Goal: Task Accomplishment & Management: Manage account settings

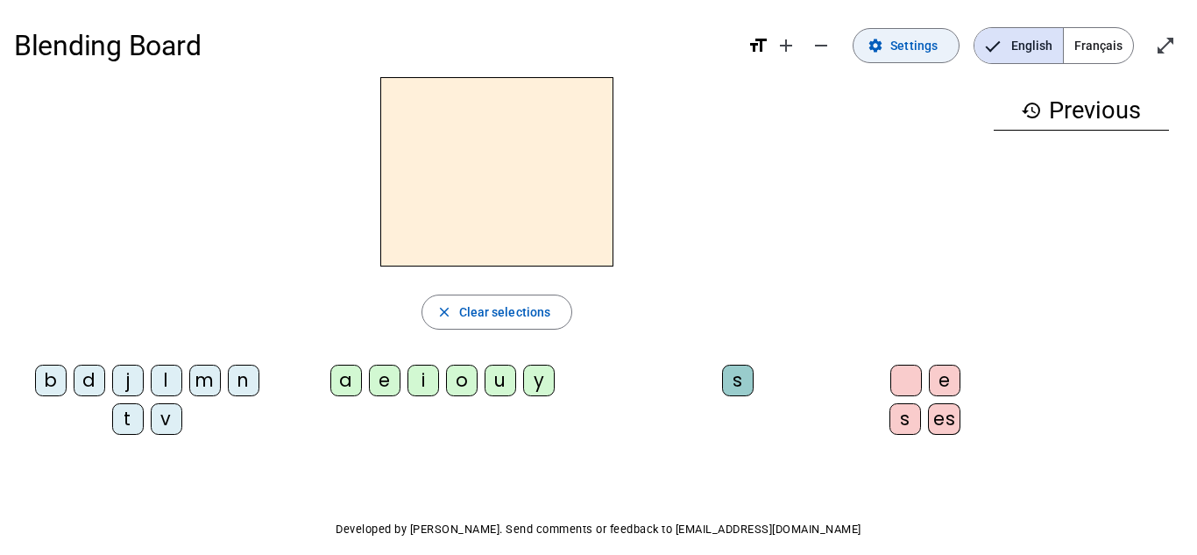
click at [876, 44] on mat-icon "settings" at bounding box center [875, 46] width 16 height 16
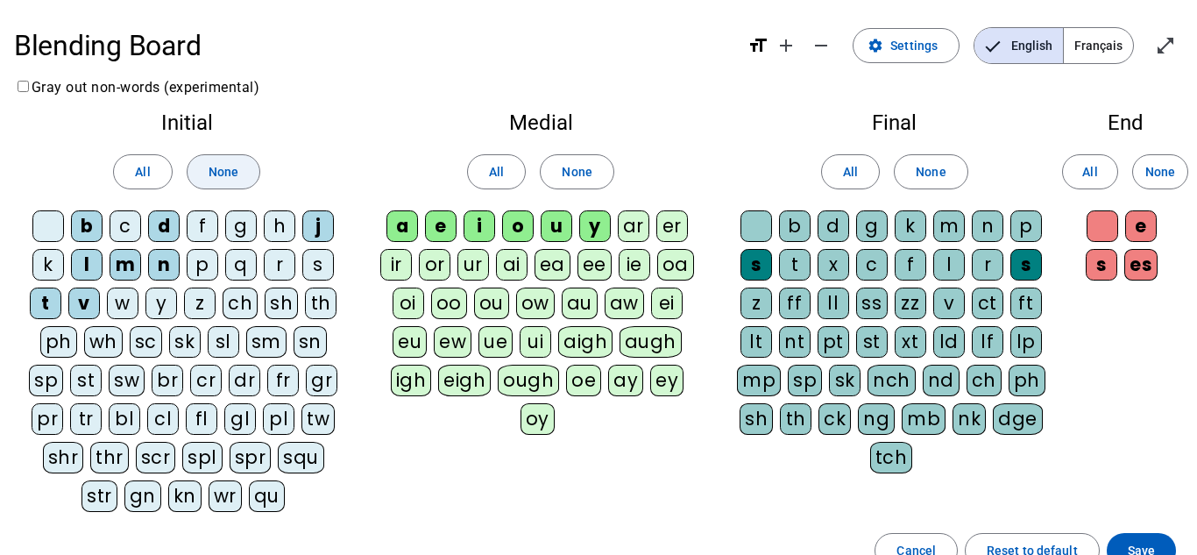
click at [229, 161] on span "None" at bounding box center [223, 171] width 30 height 21
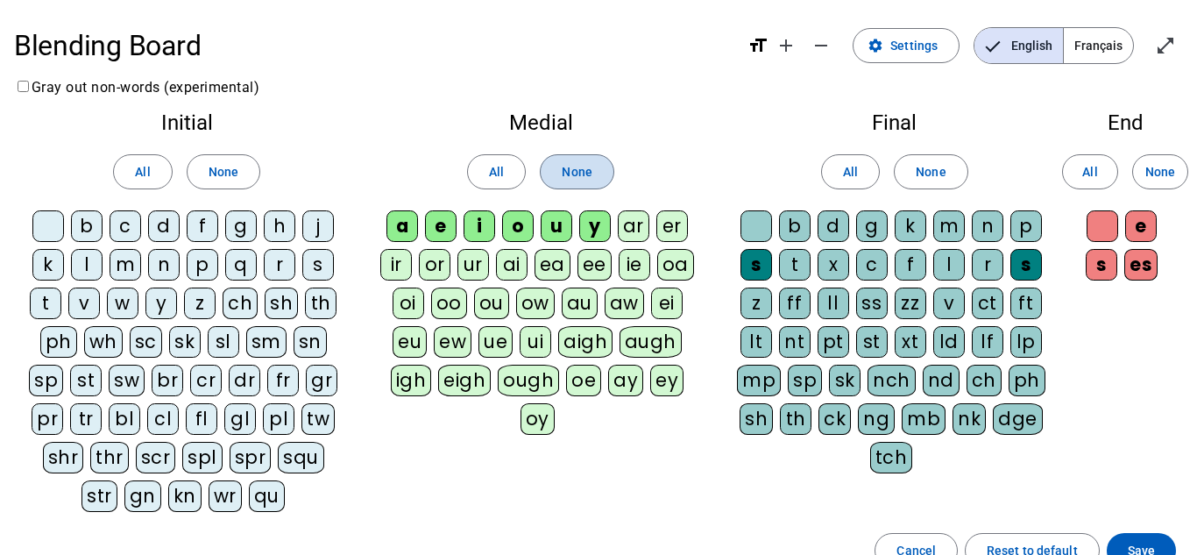
click at [579, 173] on span "None" at bounding box center [577, 171] width 30 height 21
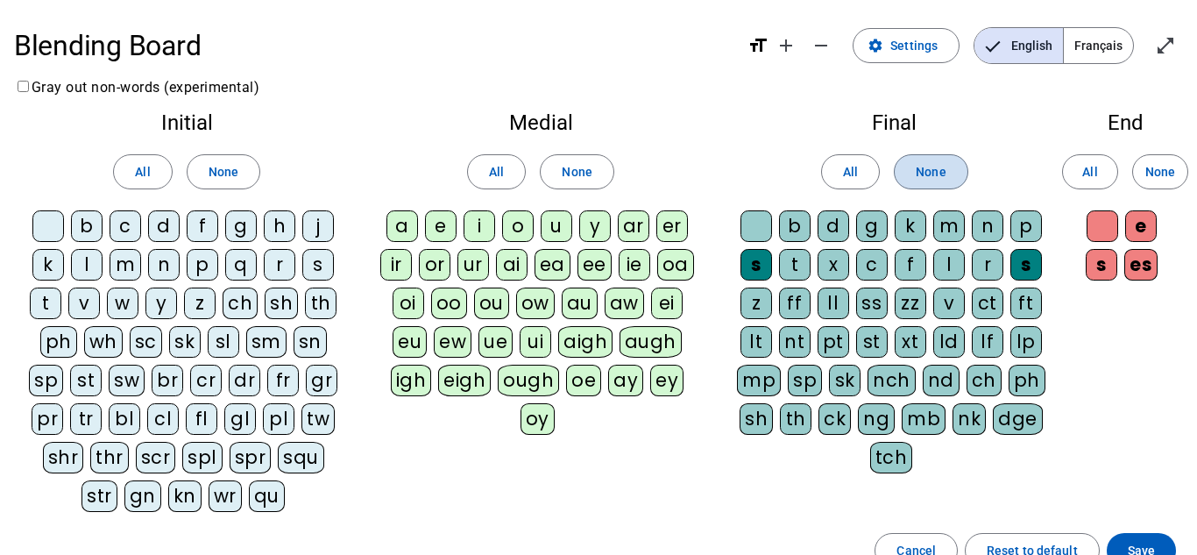
click at [938, 173] on span "None" at bounding box center [930, 171] width 30 height 21
click at [1149, 178] on span "None" at bounding box center [1160, 171] width 30 height 21
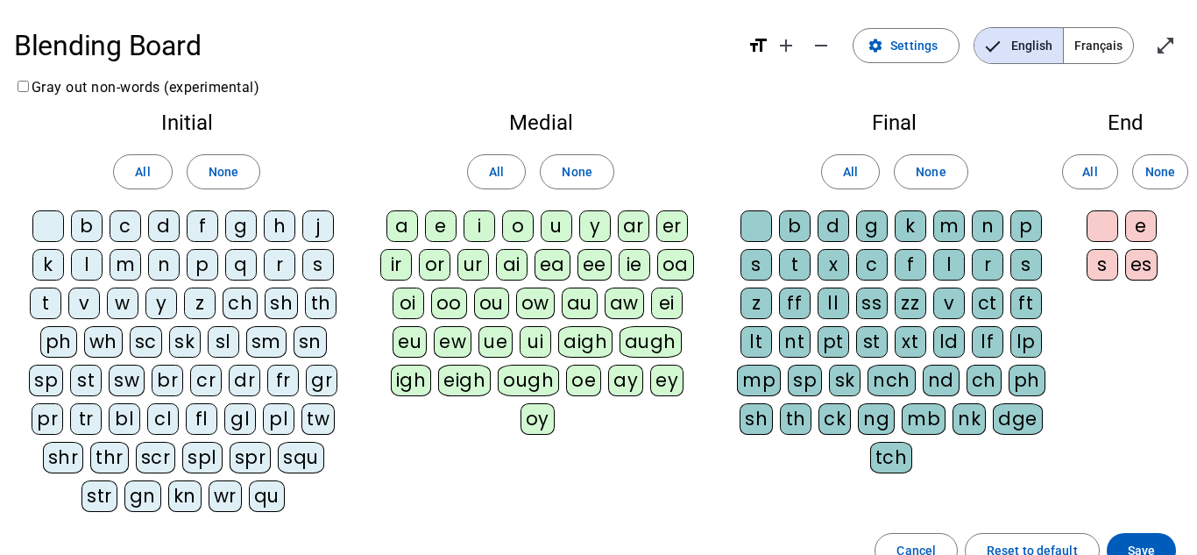
click at [201, 230] on div "f" at bounding box center [203, 226] width 32 height 32
click at [309, 258] on div "s" at bounding box center [318, 265] width 32 height 32
click at [117, 263] on div "m" at bounding box center [126, 265] width 32 height 32
click at [166, 270] on div "n" at bounding box center [164, 265] width 32 height 32
click at [49, 294] on div "t" at bounding box center [46, 303] width 32 height 32
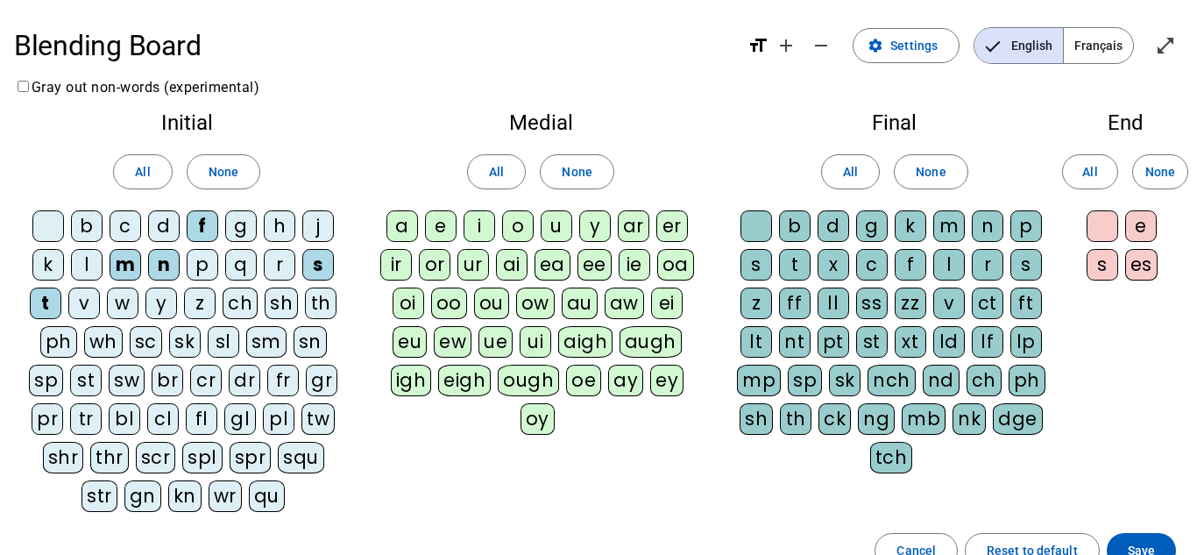
click at [88, 265] on div "l" at bounding box center [87, 265] width 32 height 32
click at [163, 230] on div "d" at bounding box center [164, 226] width 32 height 32
click at [399, 222] on div "a" at bounding box center [402, 226] width 32 height 32
drag, startPoint x: 437, startPoint y: 220, endPoint x: 462, endPoint y: 230, distance: 26.4
click at [437, 221] on div "e" at bounding box center [441, 226] width 32 height 32
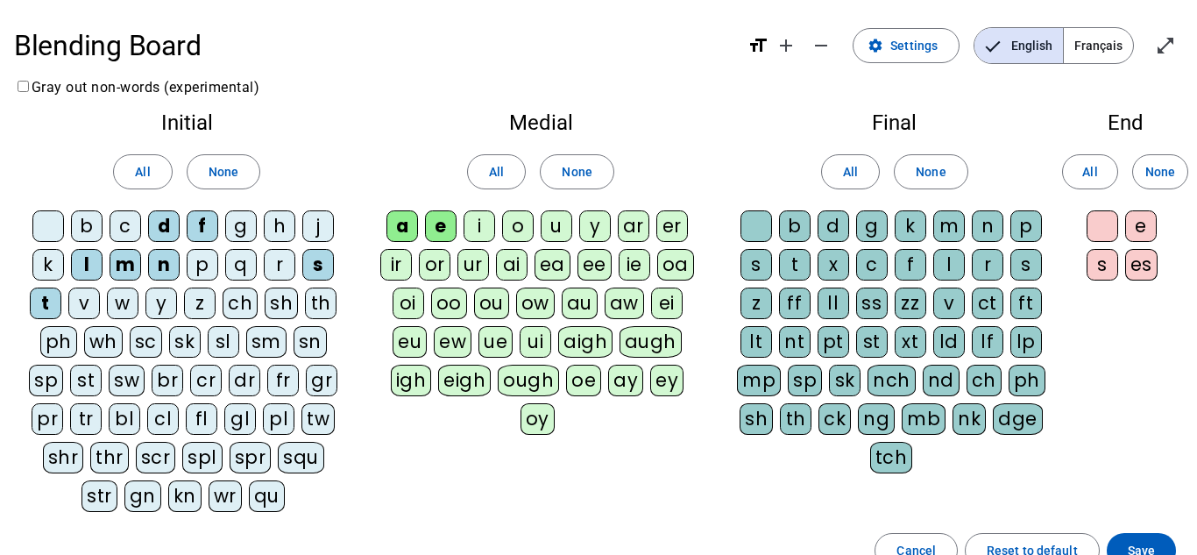
click at [474, 229] on div "i" at bounding box center [479, 226] width 32 height 32
click at [551, 227] on div "u" at bounding box center [557, 226] width 32 height 32
click at [953, 261] on div "l" at bounding box center [949, 265] width 32 height 32
click at [921, 180] on span "None" at bounding box center [930, 171] width 30 height 21
drag, startPoint x: 944, startPoint y: 262, endPoint x: 952, endPoint y: 293, distance: 31.7
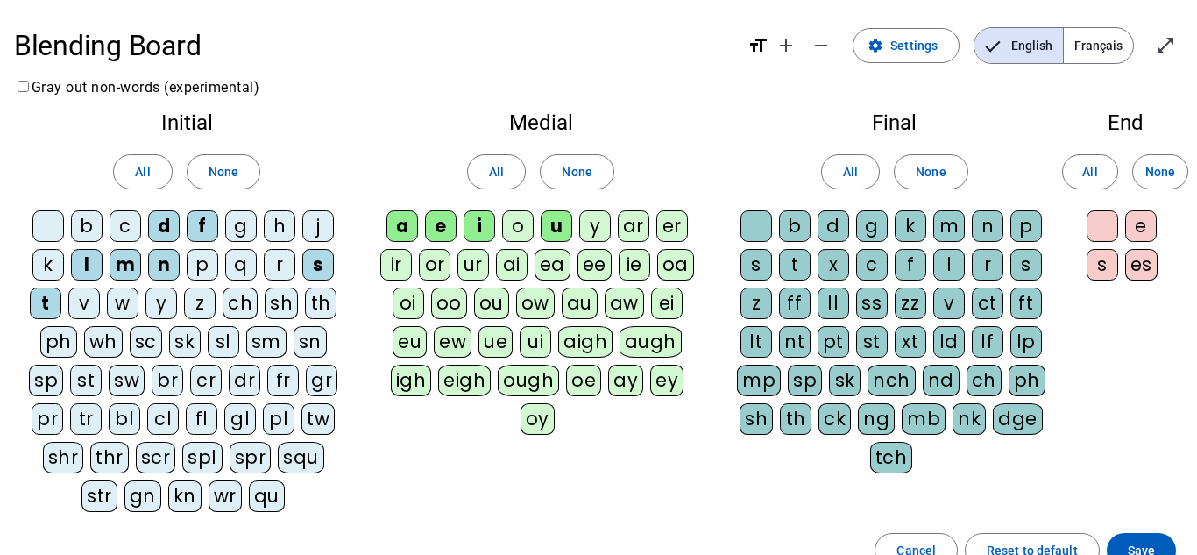
click at [944, 263] on div "l" at bounding box center [949, 265] width 32 height 32
